Goal: Transaction & Acquisition: Book appointment/travel/reservation

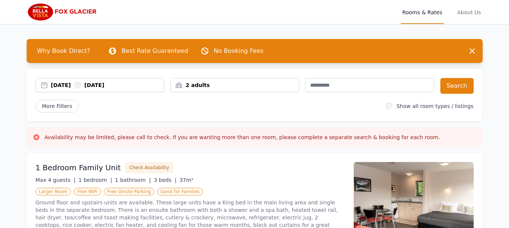
click at [59, 87] on div "[DATE] [DATE]" at bounding box center [107, 85] width 113 height 8
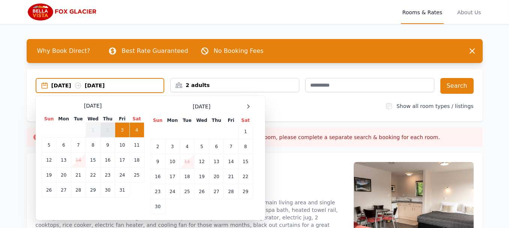
click at [109, 128] on td "2" at bounding box center [108, 130] width 15 height 15
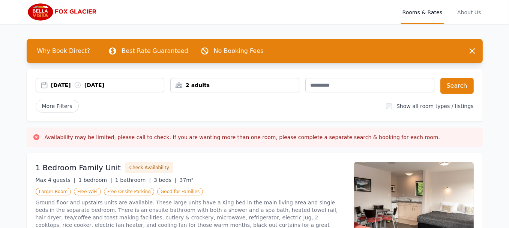
click at [80, 84] on icon at bounding box center [78, 86] width 6 height 6
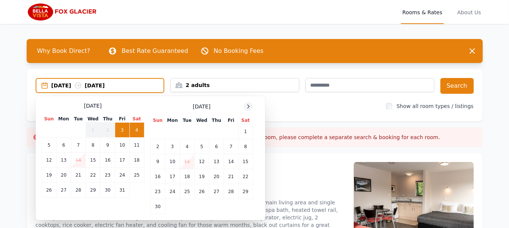
click at [248, 106] on icon at bounding box center [248, 107] width 6 height 6
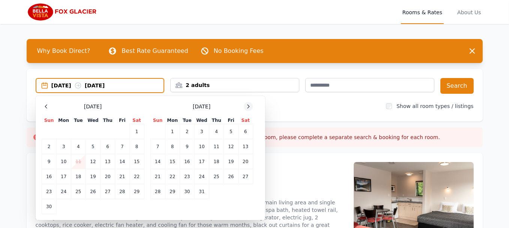
click at [248, 106] on icon at bounding box center [248, 107] width 6 height 6
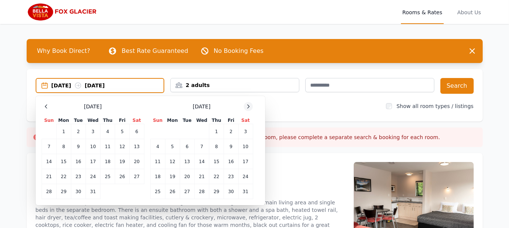
click at [248, 106] on icon at bounding box center [248, 107] width 6 height 6
click at [157, 131] on td "1" at bounding box center [157, 131] width 15 height 15
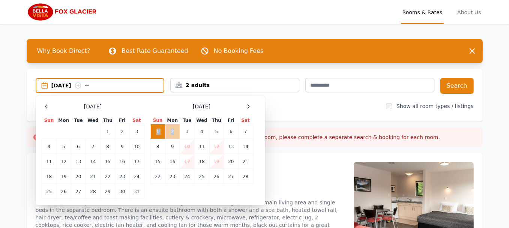
drag, startPoint x: 157, startPoint y: 131, endPoint x: 173, endPoint y: 131, distance: 16.1
click at [170, 131] on tr "1 2 3 4 5 6 7" at bounding box center [201, 131] width 102 height 15
click at [173, 131] on td "2" at bounding box center [172, 131] width 15 height 15
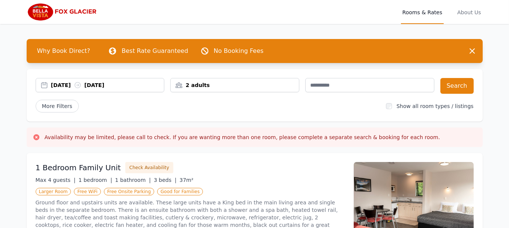
click at [65, 86] on div "01 Feb 2026 02 Feb 2026" at bounding box center [107, 85] width 113 height 8
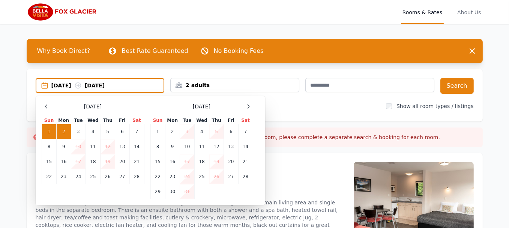
click at [63, 128] on td "2" at bounding box center [63, 131] width 15 height 15
click at [79, 132] on td "3" at bounding box center [78, 131] width 15 height 15
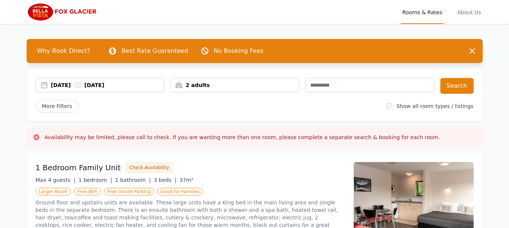
click at [208, 87] on div "2 adults" at bounding box center [235, 85] width 128 height 8
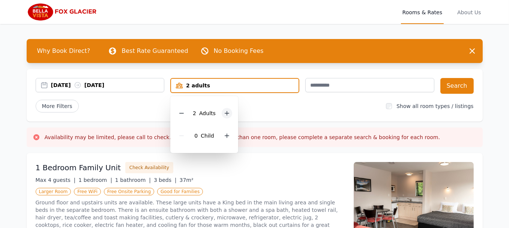
click at [228, 113] on icon at bounding box center [227, 113] width 6 height 6
click at [223, 133] on div at bounding box center [227, 136] width 11 height 11
click at [51, 105] on span "More Filters" at bounding box center [57, 106] width 43 height 13
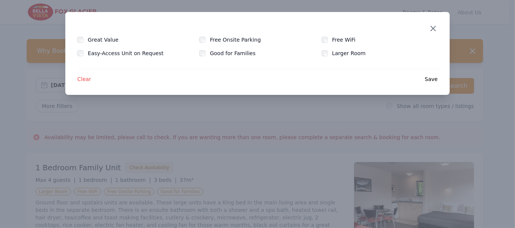
click at [434, 29] on icon "button" at bounding box center [433, 28] width 9 height 9
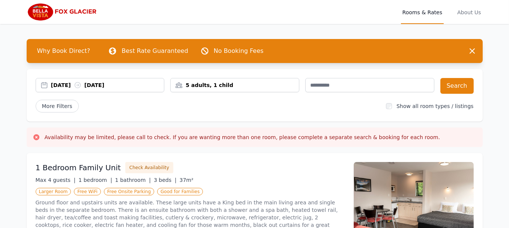
click at [393, 104] on div "More Filters Show all room types / listings" at bounding box center [255, 106] width 438 height 13
click at [458, 86] on button "Search" at bounding box center [457, 86] width 33 height 16
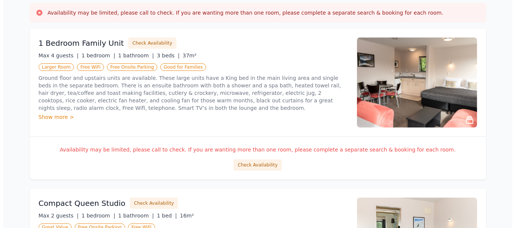
scroll to position [113, 0]
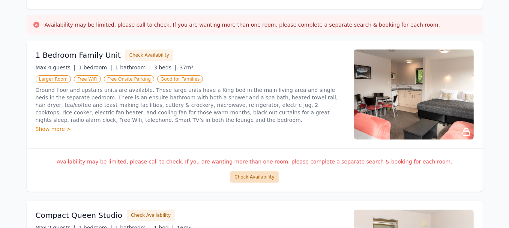
click at [255, 176] on button "Check Availability" at bounding box center [254, 177] width 48 height 11
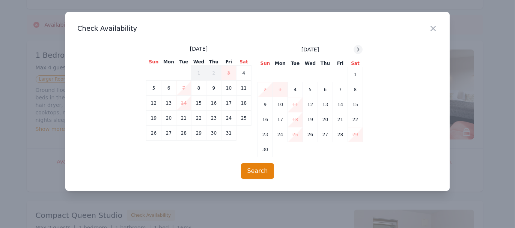
click at [356, 48] on icon at bounding box center [358, 50] width 6 height 6
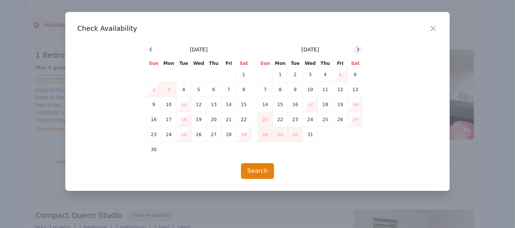
click at [356, 48] on icon at bounding box center [358, 50] width 6 height 6
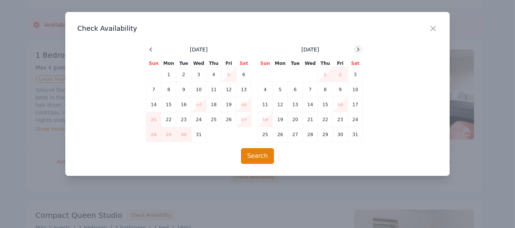
click at [356, 48] on icon at bounding box center [358, 50] width 6 height 6
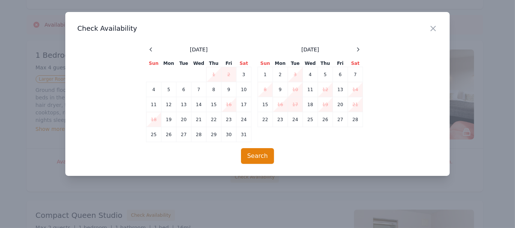
click at [295, 74] on td "3" at bounding box center [295, 74] width 15 height 15
click at [279, 71] on td "2" at bounding box center [280, 74] width 15 height 15
click at [293, 73] on td "3" at bounding box center [295, 74] width 15 height 15
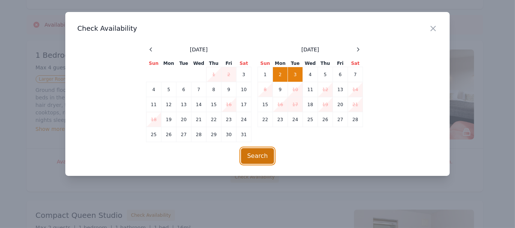
click at [259, 158] on button "Search" at bounding box center [257, 156] width 33 height 16
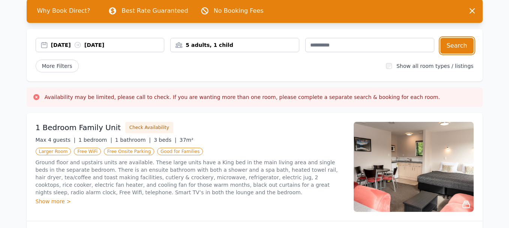
scroll to position [0, 0]
